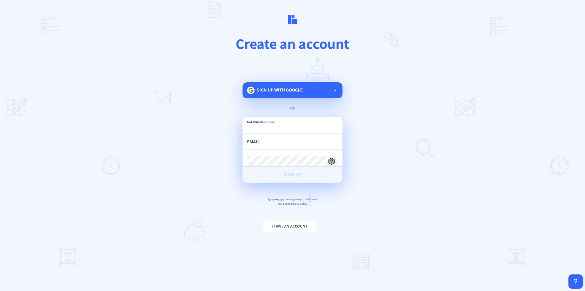
click at [276, 127] on input "text" at bounding box center [292, 128] width 91 height 10
click at [293, 145] on input "email" at bounding box center [292, 144] width 91 height 10
click at [275, 127] on input "text" at bounding box center [292, 128] width 91 height 10
type input "xFriezZ"
type input "[EMAIL_ADDRESS][DOMAIN_NAME]"
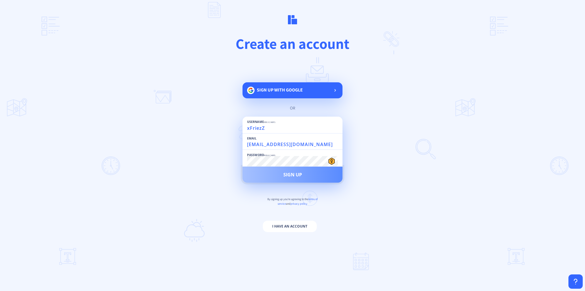
click at [277, 170] on button "Sign Up" at bounding box center [292, 174] width 100 height 16
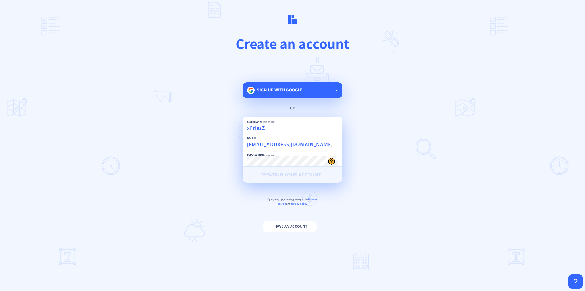
click at [290, 87] on span "Sign up with google" at bounding box center [280, 90] width 46 height 6
click at [315, 261] on main "Create an account Sign up with google or Username min 3 chars xFriezZ Email [EM…" at bounding box center [292, 145] width 585 height 291
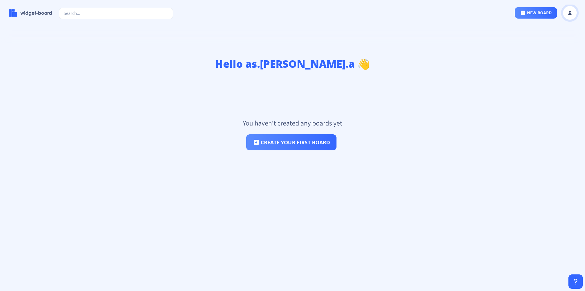
click at [564, 12] on button at bounding box center [569, 13] width 14 height 14
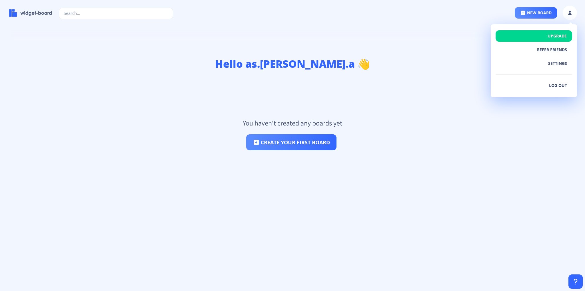
click at [436, 101] on div "You haven't created any boards yet create your first board" at bounding box center [292, 131] width 566 height 114
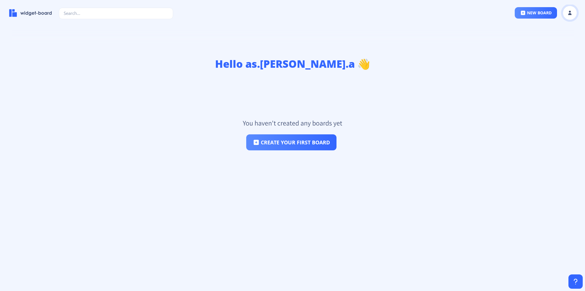
click at [563, 13] on button at bounding box center [569, 13] width 14 height 14
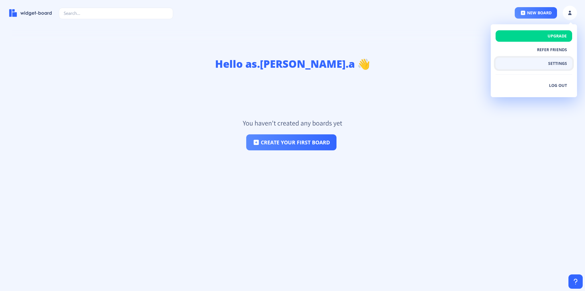
click at [551, 66] on button "settings" at bounding box center [533, 63] width 76 height 11
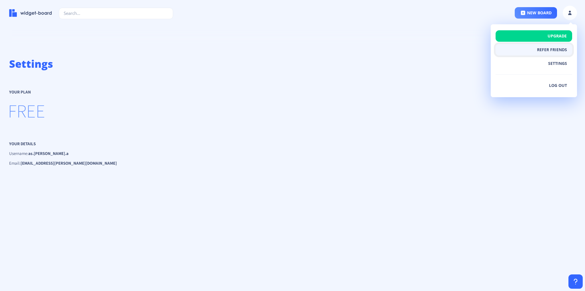
click at [536, 53] on button "Refer Friends" at bounding box center [533, 49] width 76 height 11
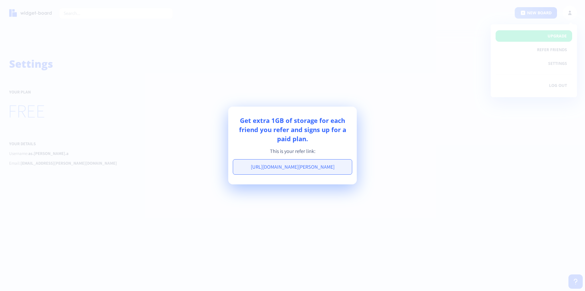
click at [416, 125] on div at bounding box center [292, 145] width 585 height 291
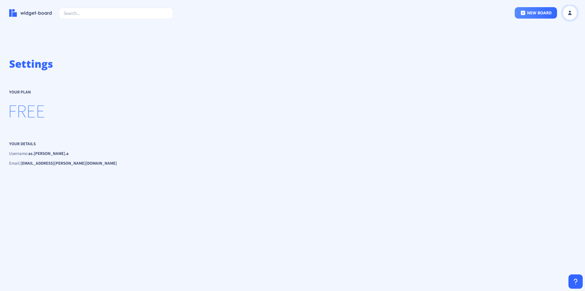
click at [565, 12] on button at bounding box center [569, 13] width 14 height 14
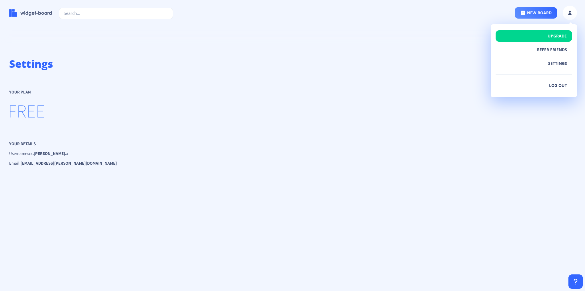
click at [426, 78] on div "Settings Your Plan FREE Your details Username: as.[PERSON_NAME].a Change Userna…" at bounding box center [292, 164] width 585 height 244
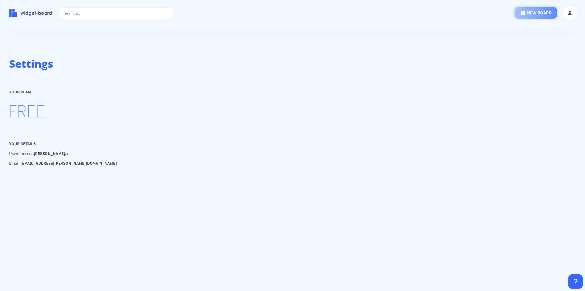
click at [546, 13] on button "new board" at bounding box center [535, 12] width 42 height 11
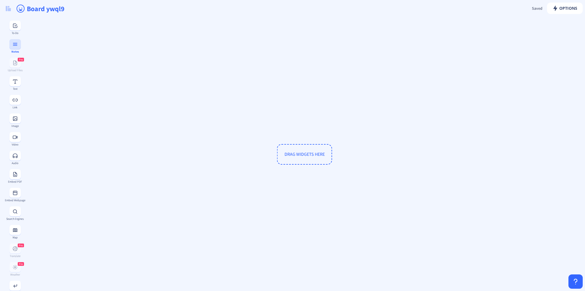
click at [16, 46] on button at bounding box center [14, 44] width 11 height 10
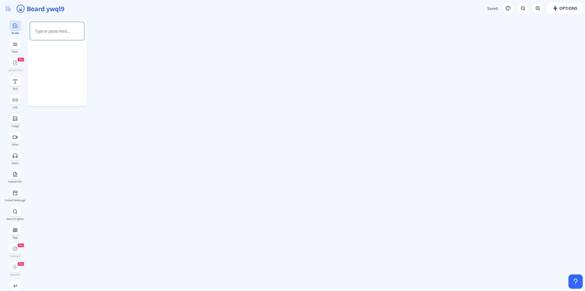
click at [15, 30] on button at bounding box center [14, 26] width 11 height 10
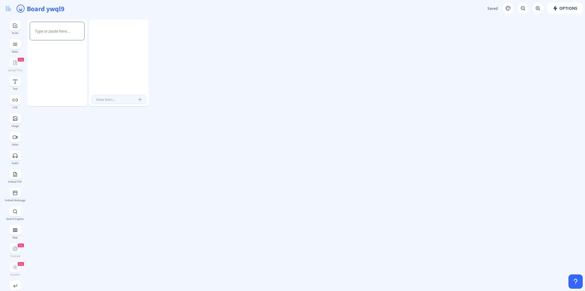
drag, startPoint x: 66, startPoint y: 57, endPoint x: 49, endPoint y: 64, distance: 18.8
click at [49, 64] on div at bounding box center [57, 80] width 59 height 74
click at [49, 64] on div at bounding box center [56, 80] width 59 height 74
click at [60, 69] on div at bounding box center [56, 80] width 59 height 74
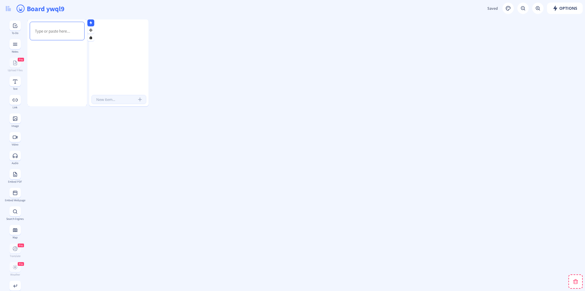
click at [60, 69] on div at bounding box center [56, 80] width 59 height 74
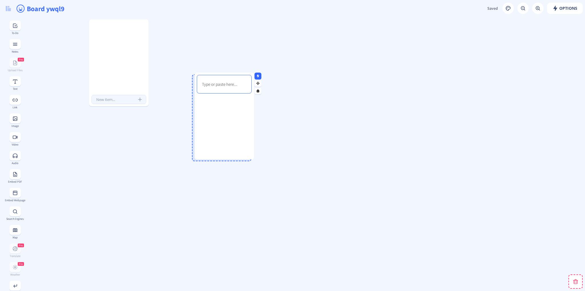
drag, startPoint x: 60, startPoint y: 69, endPoint x: 226, endPoint y: 119, distance: 173.6
click at [226, 119] on div at bounding box center [223, 133] width 59 height 74
click at [226, 118] on div at bounding box center [221, 127] width 59 height 74
drag, startPoint x: 226, startPoint y: 118, endPoint x: 215, endPoint y: 115, distance: 11.7
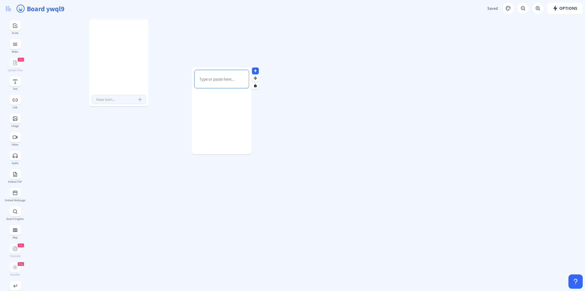
click at [215, 115] on div at bounding box center [221, 127] width 59 height 74
click at [254, 69] on rect at bounding box center [255, 71] width 4 height 4
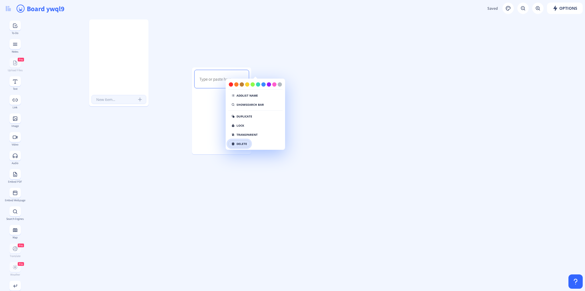
drag, startPoint x: 237, startPoint y: 143, endPoint x: 237, endPoint y: 139, distance: 4.0
click at [238, 143] on button "delete" at bounding box center [239, 143] width 22 height 7
click at [242, 144] on button "click again" at bounding box center [242, 143] width 29 height 7
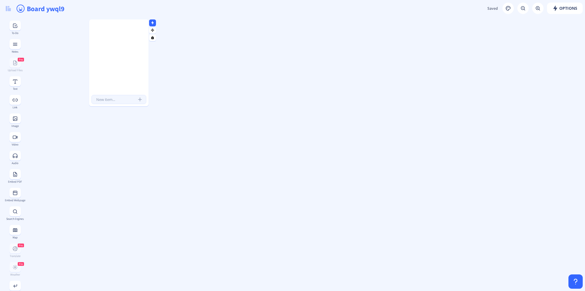
click at [150, 23] on nb-icon at bounding box center [153, 23] width 6 height 6
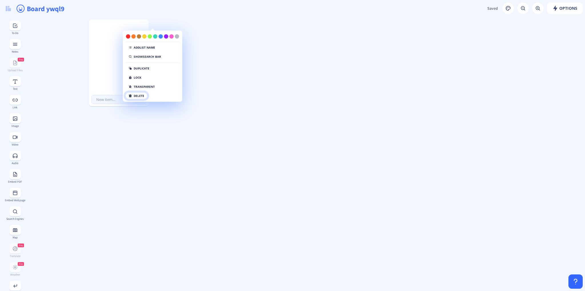
click at [136, 95] on button "delete" at bounding box center [136, 95] width 22 height 7
click at [151, 96] on button "click again" at bounding box center [139, 95] width 29 height 7
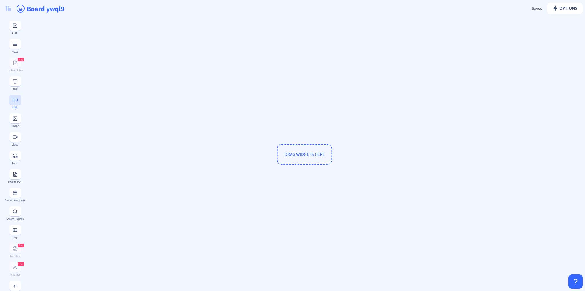
click at [13, 102] on rect at bounding box center [15, 100] width 6 height 6
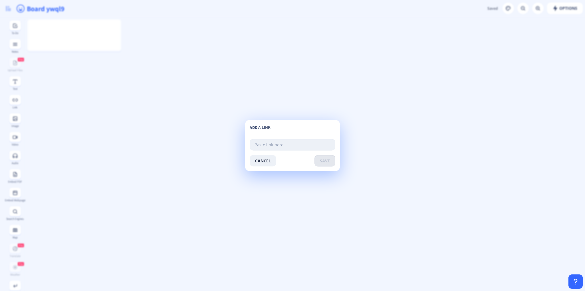
click at [266, 146] on input "text" at bounding box center [292, 144] width 86 height 11
type input "[DOMAIN_NAME]"
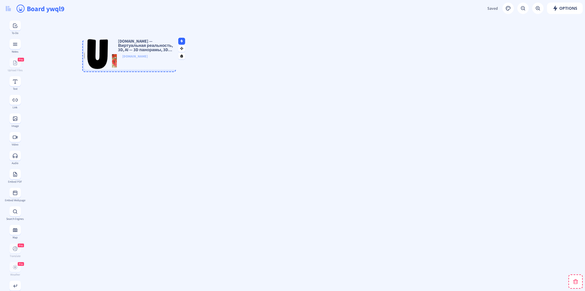
drag, startPoint x: 78, startPoint y: 31, endPoint x: 207, endPoint y: 104, distance: 147.9
click at [177, 52] on p "[DOMAIN_NAME] — Виртуальная реальность, 3D, AI — 3D панорамы, 3D видео, виртуал…" at bounding box center [147, 45] width 61 height 13
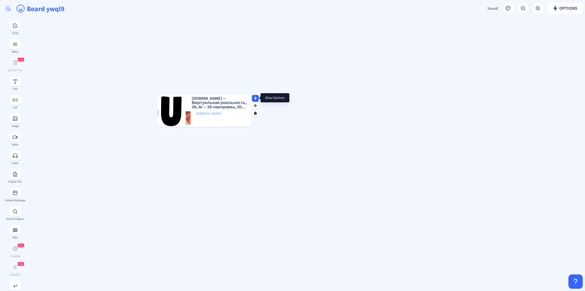
click at [253, 98] on rect at bounding box center [255, 98] width 4 height 4
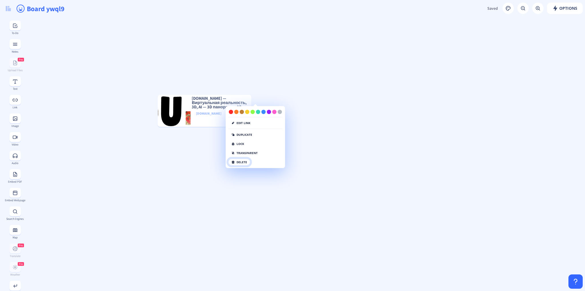
click at [243, 162] on button "delete" at bounding box center [239, 161] width 22 height 7
click at [243, 161] on button "click again" at bounding box center [242, 161] width 29 height 7
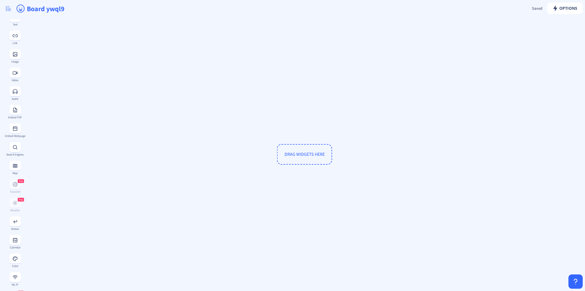
scroll to position [86, 0]
click at [11, 188] on div "Pro Weather" at bounding box center [15, 183] width 21 height 14
click at [18, 171] on div "Pro Translate" at bounding box center [15, 165] width 21 height 14
click at [15, 166] on button at bounding box center [14, 161] width 11 height 10
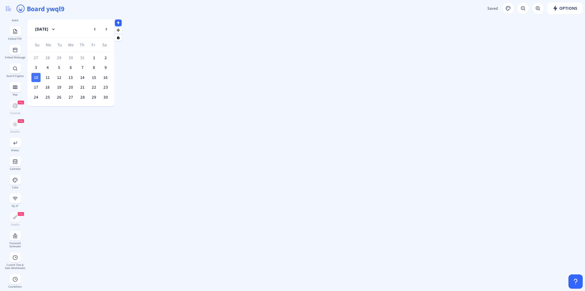
click at [121, 23] on button at bounding box center [118, 22] width 7 height 7
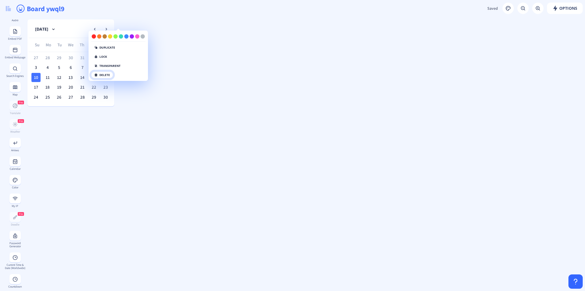
click at [107, 76] on button "delete" at bounding box center [102, 74] width 22 height 7
click at [102, 73] on button "click again" at bounding box center [105, 74] width 29 height 7
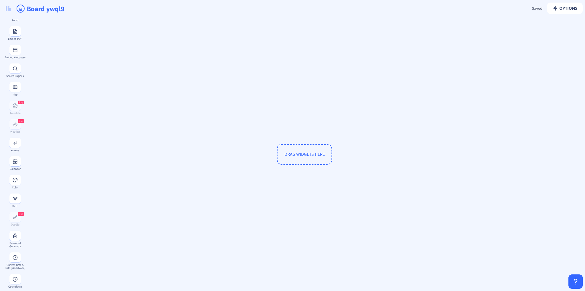
click at [54, 10] on input "Board ywql9" at bounding box center [172, 8] width 292 height 17
drag, startPoint x: 62, startPoint y: 11, endPoint x: 57, endPoint y: 12, distance: 5.0
click at [53, 11] on input "Board ywql9" at bounding box center [172, 8] width 292 height 17
drag, startPoint x: 65, startPoint y: 11, endPoint x: 27, endPoint y: 11, distance: 38.0
click at [27, 11] on input "Board ywql9" at bounding box center [172, 8] width 292 height 17
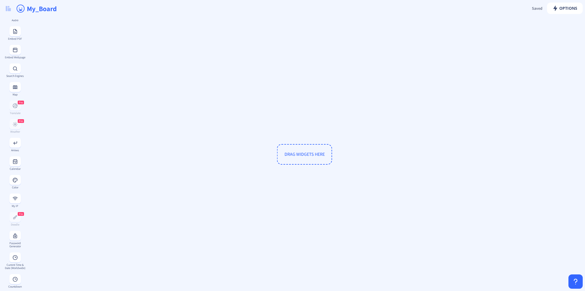
click at [55, 60] on div "DRAG WIDGETS HERE" at bounding box center [304, 153] width 554 height 269
click at [58, 8] on input "My_Board" at bounding box center [172, 8] width 292 height 17
type input "My_board_for_reflection"
click at [214, 130] on div "DRAG WIDGETS HERE" at bounding box center [304, 153] width 554 height 269
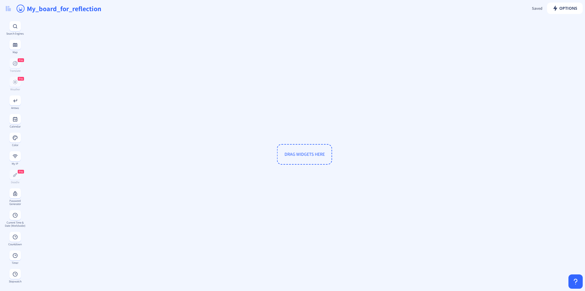
click at [297, 155] on span "DRAG WIDGETS HERE" at bounding box center [304, 154] width 40 height 6
click at [293, 151] on span "DRAG WIDGETS HERE" at bounding box center [304, 154] width 40 height 6
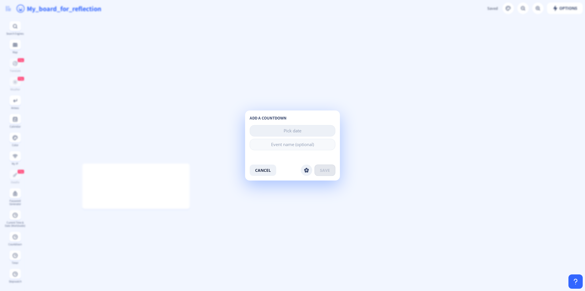
click at [288, 131] on nb-layout "new board Options Saved Saving... My_board_for_reflection To-Do Notes Pro Uploa…" at bounding box center [292, 145] width 585 height 291
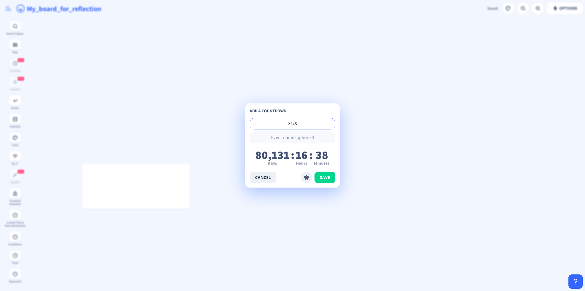
type input "22451"
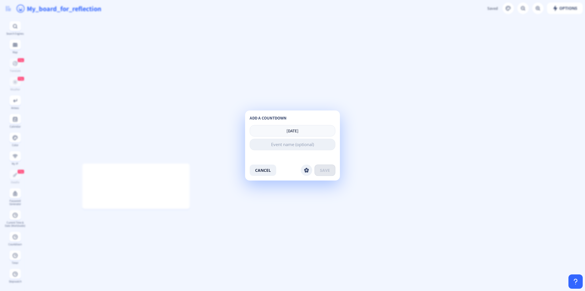
click at [295, 146] on input at bounding box center [292, 144] width 86 height 11
click at [302, 168] on button at bounding box center [306, 169] width 11 height 11
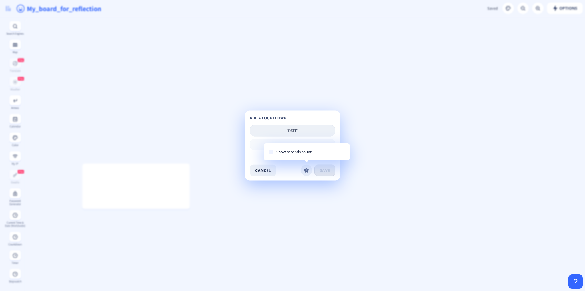
click at [297, 126] on input "[DATE]" at bounding box center [292, 130] width 86 height 11
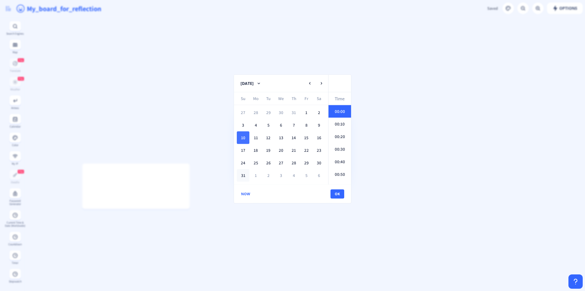
click at [247, 174] on div "31" at bounding box center [243, 175] width 13 height 13
click at [335, 138] on div "00:20" at bounding box center [340, 136] width 10 height 7
click at [337, 194] on button "ok" at bounding box center [337, 193] width 14 height 9
type input "[DATE] 00:20"
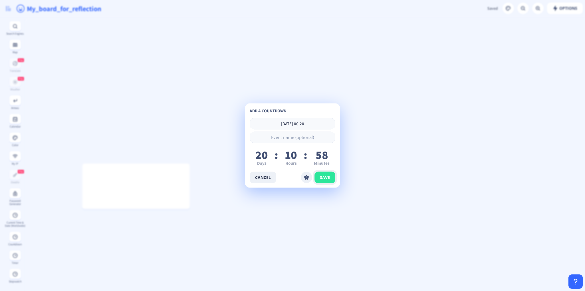
click at [322, 178] on span "save" at bounding box center [325, 177] width 10 height 5
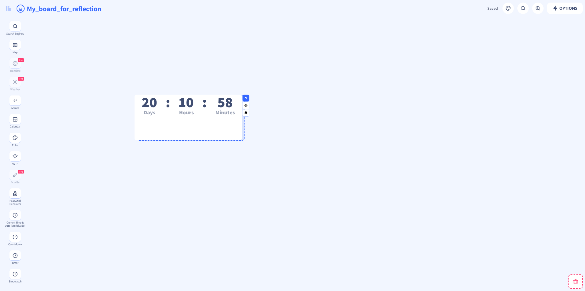
drag, startPoint x: 133, startPoint y: 187, endPoint x: 212, endPoint y: 97, distance: 119.5
click at [212, 98] on div "20 Days : 10 Hours : 58 Minutes" at bounding box center [187, 121] width 107 height 46
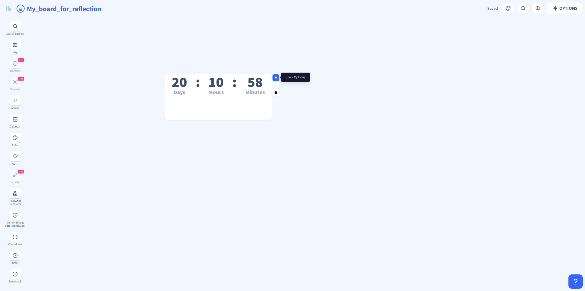
click at [274, 78] on icon at bounding box center [276, 78] width 4 height 4
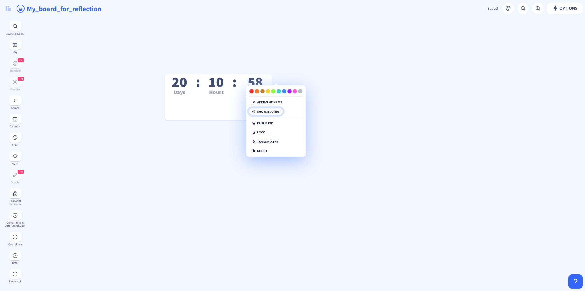
click at [265, 109] on button "show seconds" at bounding box center [266, 111] width 34 height 7
click at [258, 151] on button "delete" at bounding box center [260, 150] width 22 height 7
click at [259, 150] on button "click again" at bounding box center [263, 150] width 29 height 7
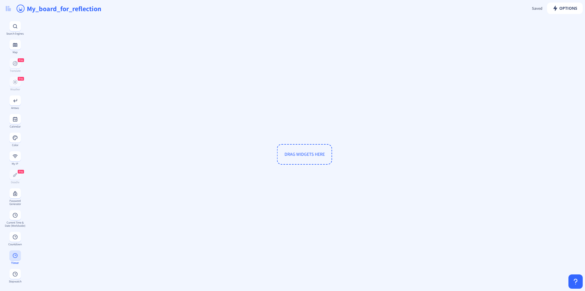
click at [17, 256] on button at bounding box center [14, 255] width 11 height 10
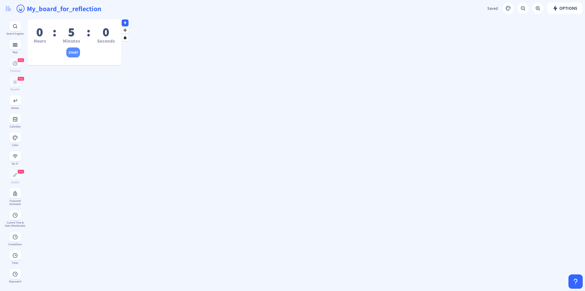
click at [78, 53] on button "start" at bounding box center [73, 52] width 14 height 10
click at [55, 54] on button "reset" at bounding box center [54, 52] width 13 height 10
click at [124, 21] on rect at bounding box center [125, 23] width 4 height 4
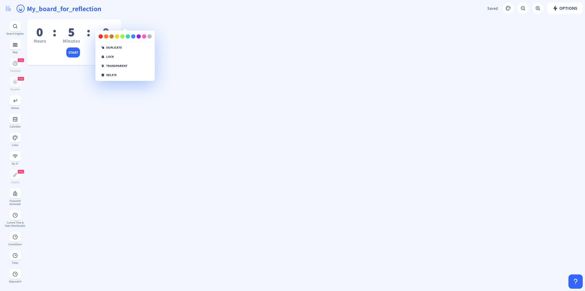
click at [124, 72] on div "duplicate lock transparent delete" at bounding box center [125, 56] width 59 height 44
click at [111, 76] on button "delete" at bounding box center [109, 74] width 22 height 7
click at [111, 76] on button "click again" at bounding box center [112, 74] width 29 height 7
